Goal: Task Accomplishment & Management: Manage account settings

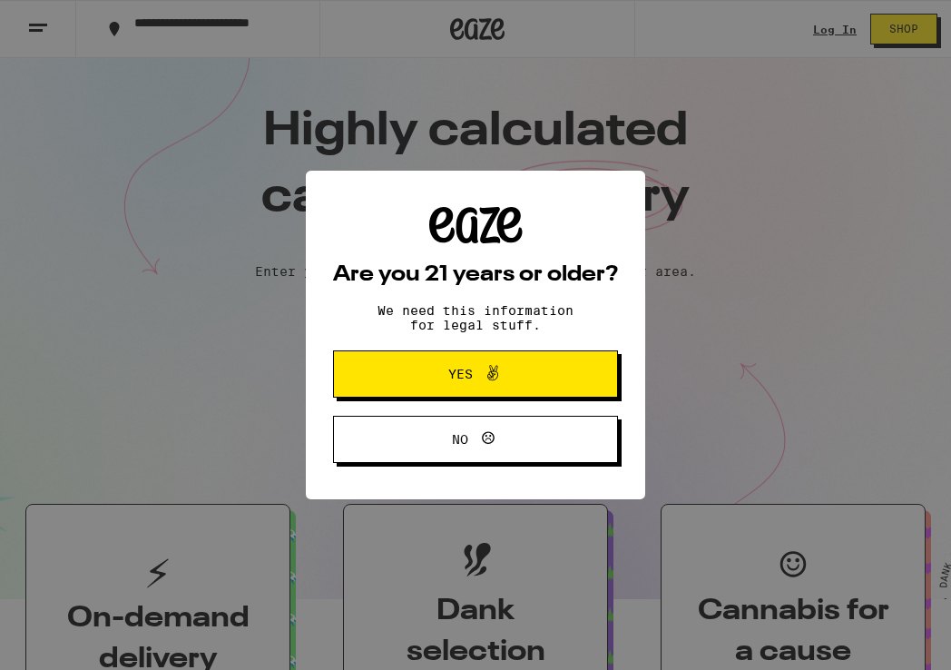
click at [526, 376] on span "Yes" at bounding box center [476, 374] width 138 height 24
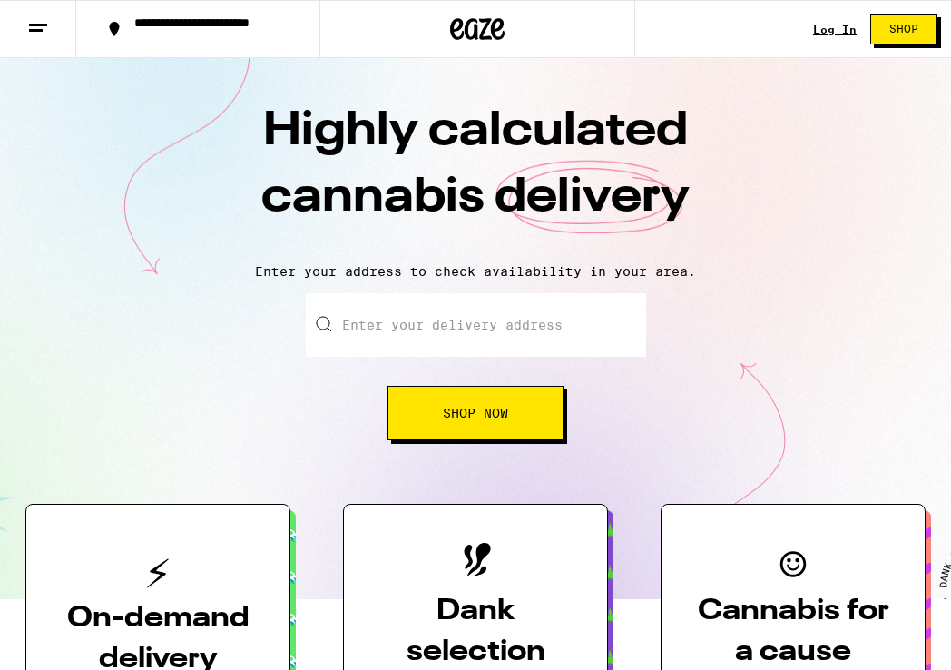
click at [837, 26] on link "Log In" at bounding box center [835, 30] width 44 height 12
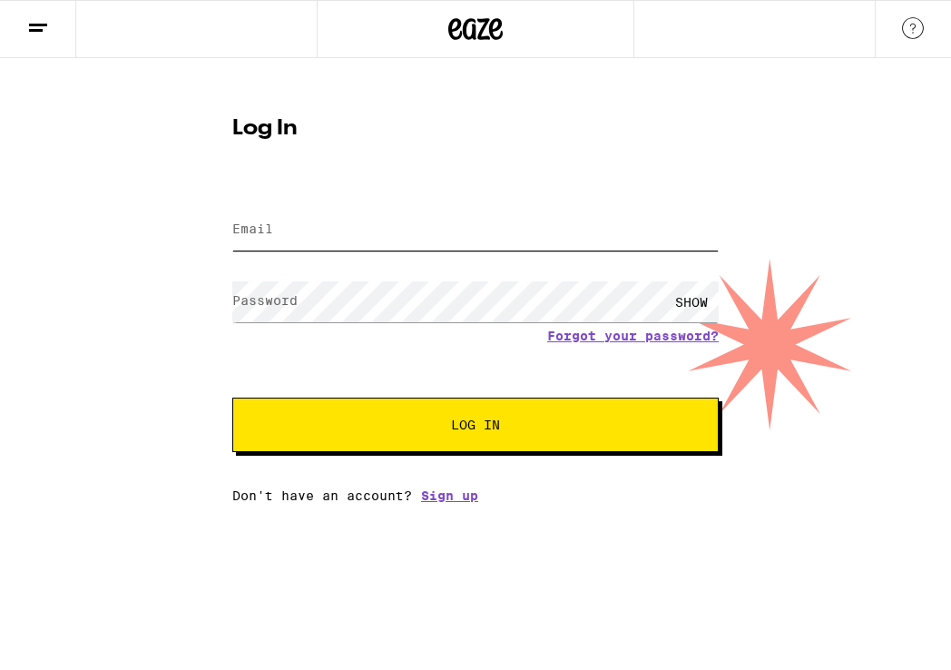
click at [446, 219] on input "Email" at bounding box center [475, 230] width 486 height 41
type input "[EMAIL_ADDRESS][DOMAIN_NAME]"
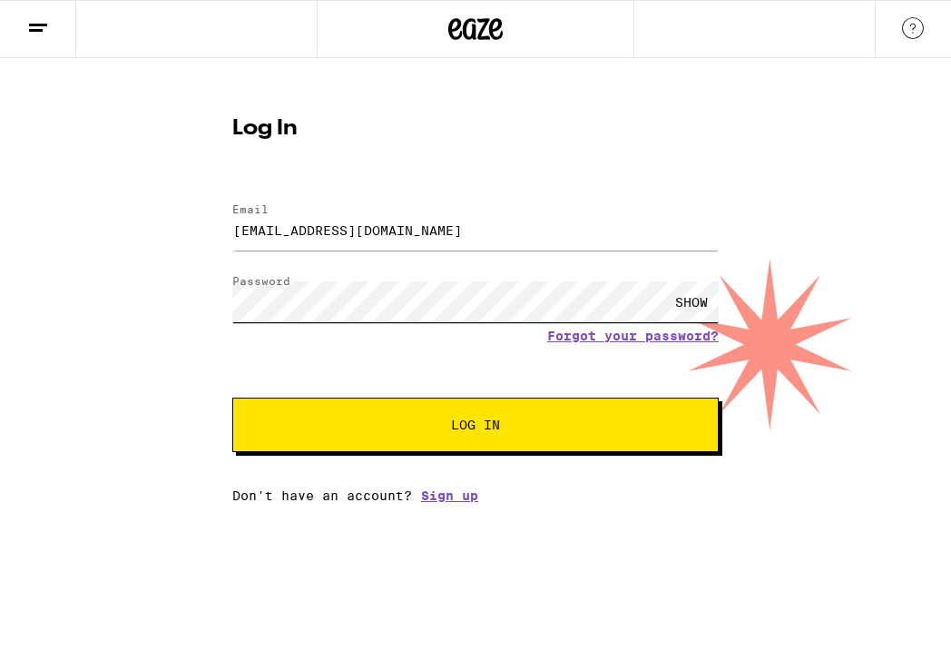
click at [232, 398] on button "Log In" at bounding box center [475, 425] width 486 height 54
